Goal: Download file/media

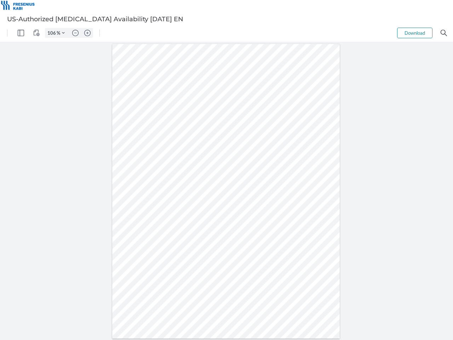
click at [21, 33] on img "Panel" at bounding box center [21, 33] width 6 height 6
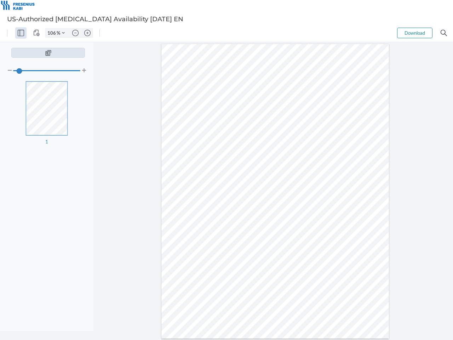
click at [36, 33] on img "View Controls" at bounding box center [36, 33] width 6 height 6
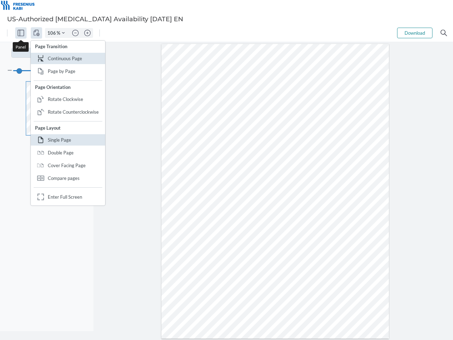
click at [53, 33] on input "106" at bounding box center [50, 33] width 11 height 6
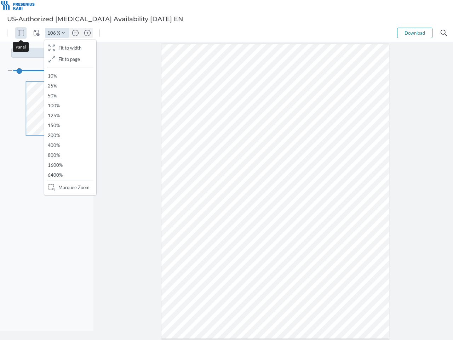
click at [63, 33] on img "Zoom Controls" at bounding box center [63, 32] width 3 height 3
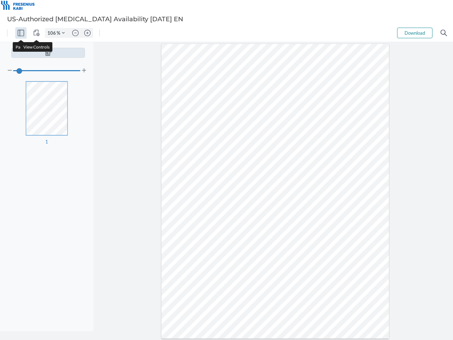
click at [75, 33] on img "Zoom out" at bounding box center [75, 33] width 6 height 6
click at [87, 33] on img "Zoom in" at bounding box center [87, 33] width 6 height 6
type input "106"
click at [415, 33] on button "Download" at bounding box center [414, 33] width 35 height 11
click at [444, 33] on img "Search" at bounding box center [444, 33] width 6 height 6
